Goal: Task Accomplishment & Management: Use online tool/utility

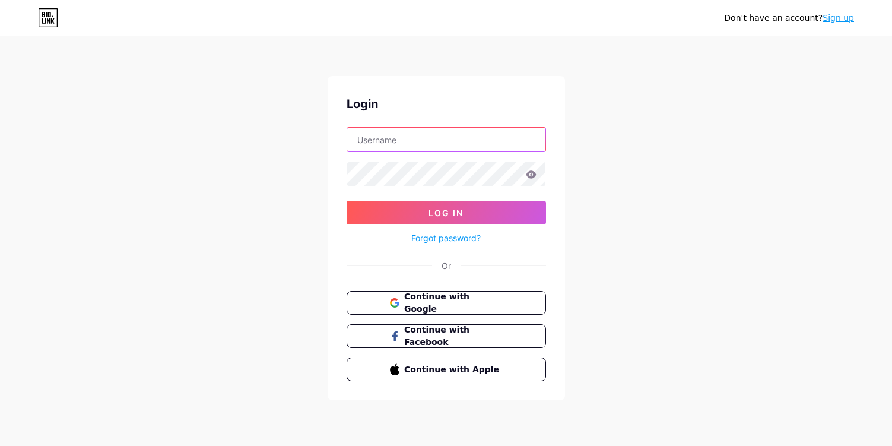
click at [415, 148] on input "text" at bounding box center [446, 140] width 198 height 24
type input "[EMAIL_ADDRESS][DOMAIN_NAME]"
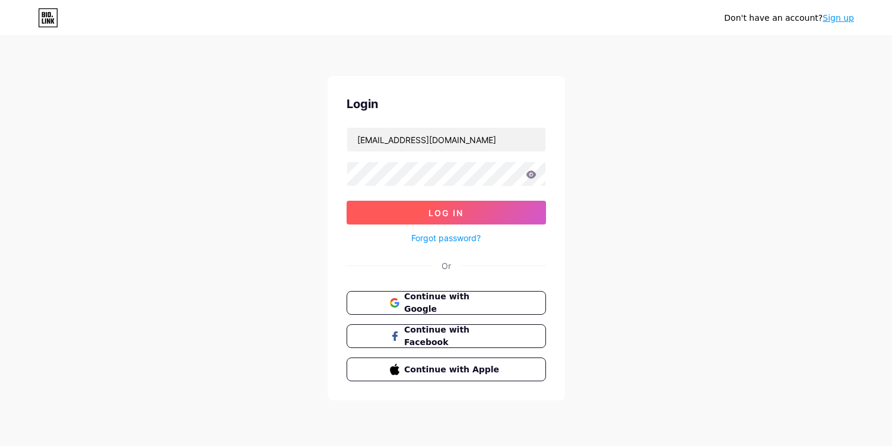
click at [464, 205] on button "Log In" at bounding box center [447, 213] width 200 height 24
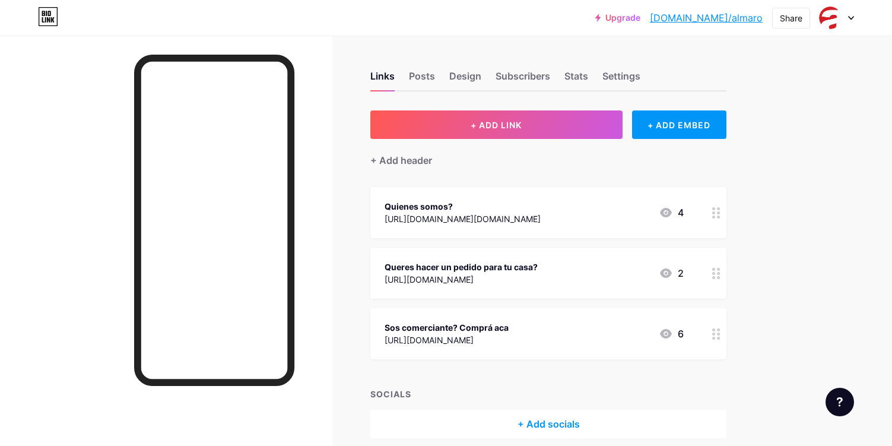
click at [509, 334] on div "[URL][DOMAIN_NAME]" at bounding box center [447, 340] width 124 height 12
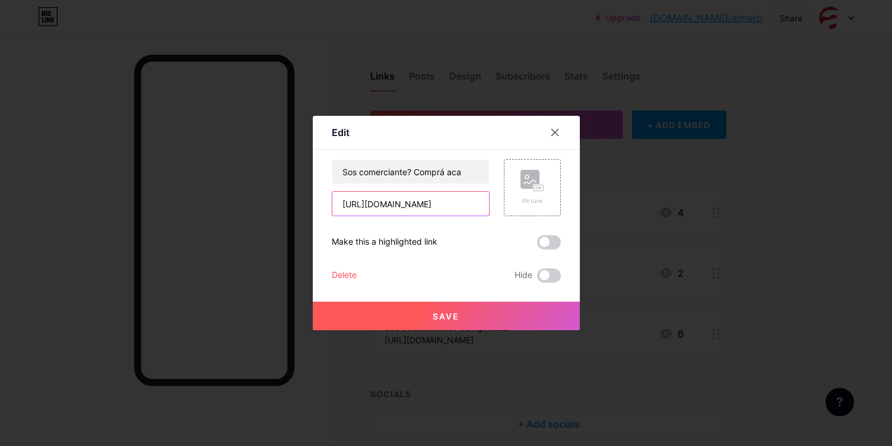
click at [365, 208] on input "[URL][DOMAIN_NAME]" at bounding box center [411, 204] width 157 height 24
paste input "[DOMAIN_NAME][URL]"
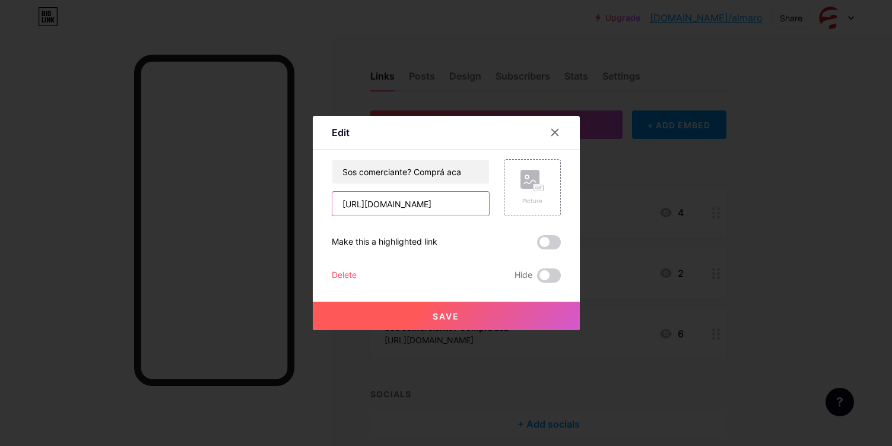
type input "[URL][DOMAIN_NAME]"
click at [456, 327] on button "Save" at bounding box center [446, 316] width 267 height 29
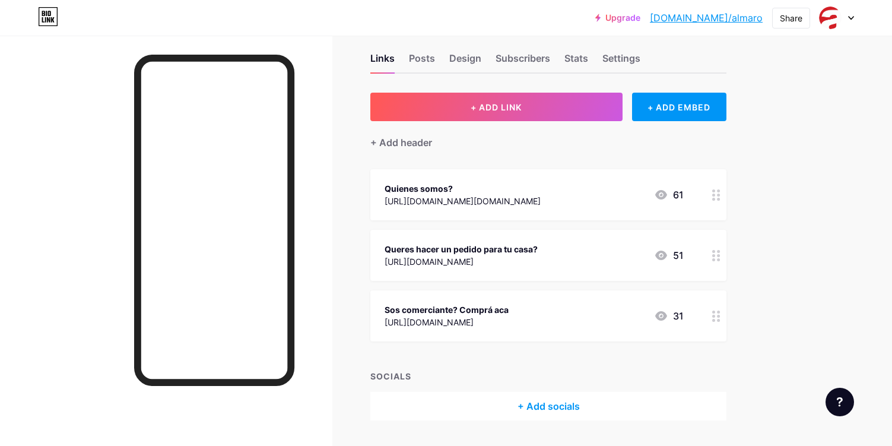
scroll to position [24, 0]
